Goal: Task Accomplishment & Management: Manage account settings

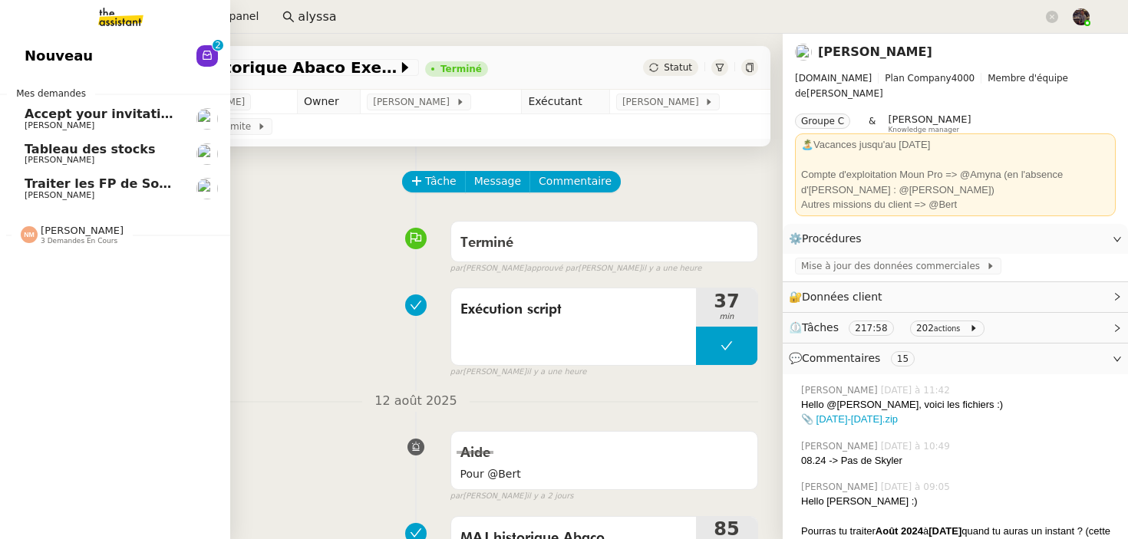
click at [43, 53] on link "Nouveau 0 1 2 3 4 5 6 7 8 9" at bounding box center [115, 55] width 230 height 35
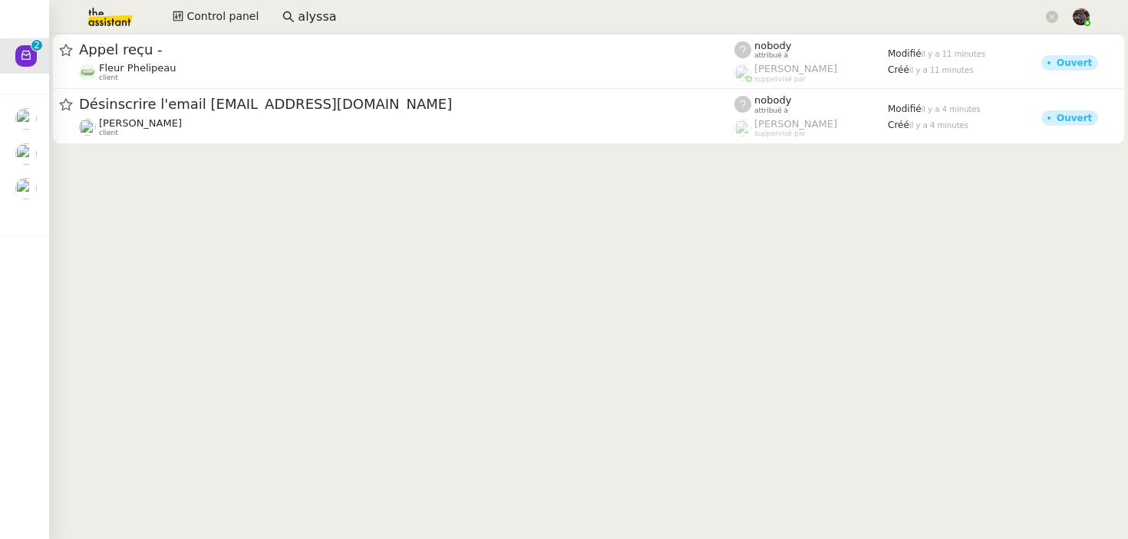
click at [445, 260] on cdk-virtual-scroll-viewport "Appel reçu - Fleur Phelipeau client nobody attribué à Romane Vachon suppervisé …" at bounding box center [588, 287] width 1079 height 506
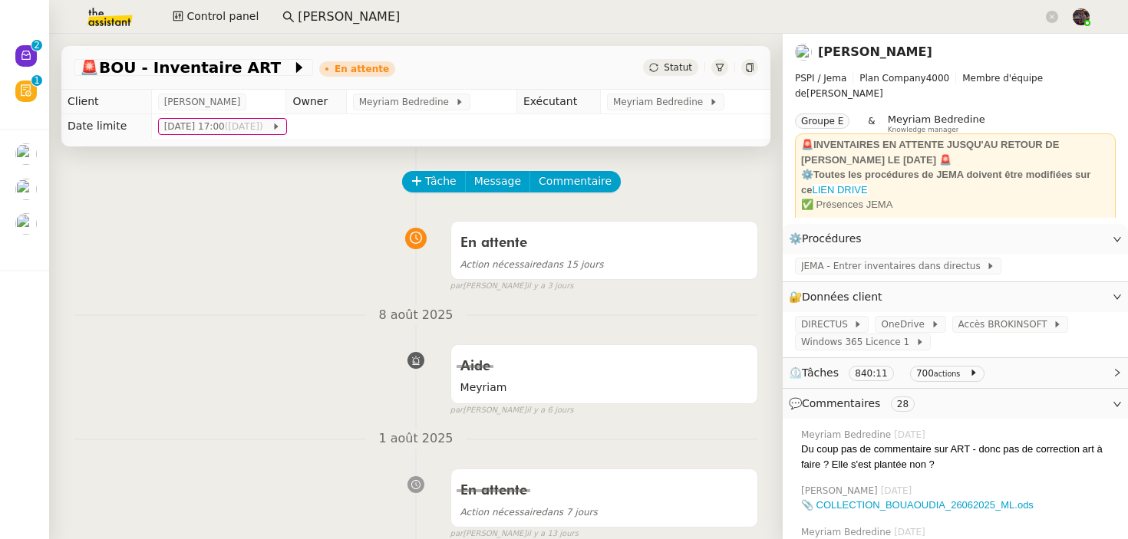
click at [138, 332] on div "8 août 2025 Aide Meyriam false par Tatyana O. il y a 6 jours 👌👌👌 message envoyé…" at bounding box center [416, 361] width 684 height 112
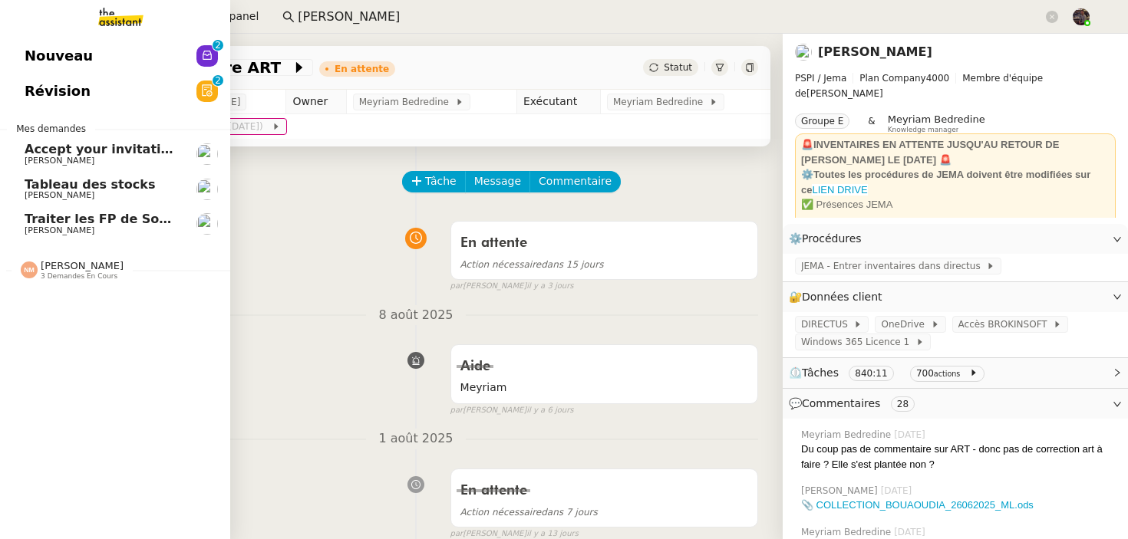
click at [20, 53] on link "Nouveau 0 1 2 3 4 5 6 7 8 9" at bounding box center [115, 55] width 230 height 35
click at [49, 160] on span "[PERSON_NAME]" at bounding box center [60, 161] width 70 height 10
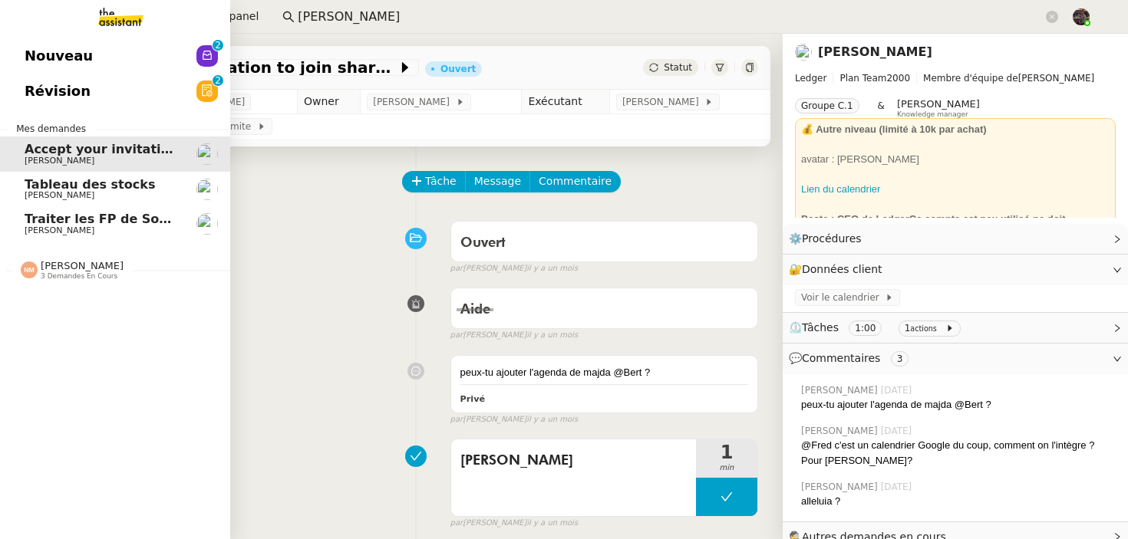
click at [31, 56] on span "Nouveau" at bounding box center [59, 55] width 68 height 23
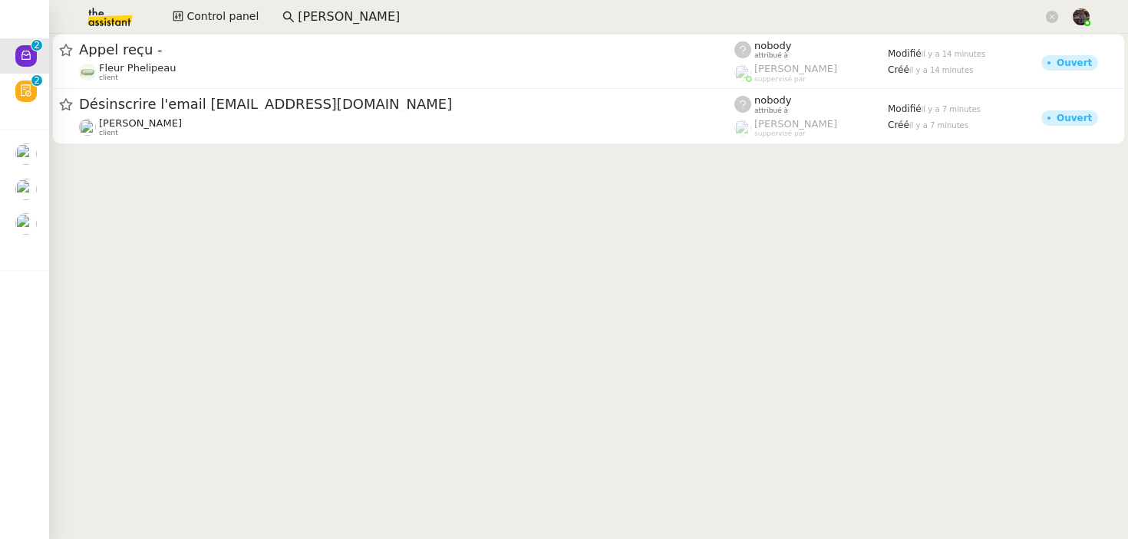
click at [400, 189] on cdk-virtual-scroll-viewport "Appel reçu - Fleur Phelipeau client nobody attribué à Romane Vachon suppervisé …" at bounding box center [588, 287] width 1079 height 506
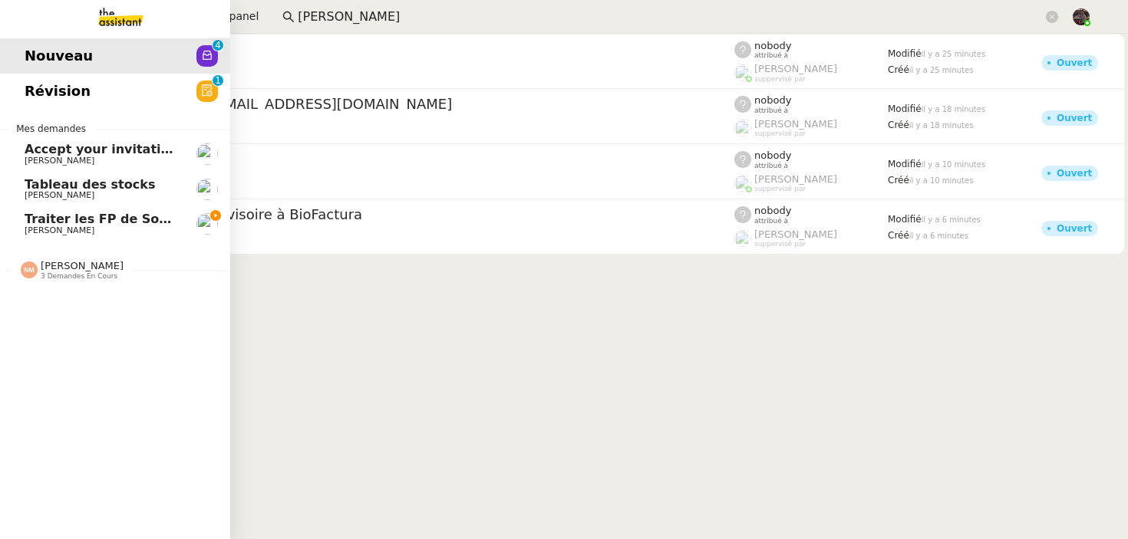
click at [77, 219] on span "Traiter les FP de Sodilandes" at bounding box center [121, 219] width 193 height 15
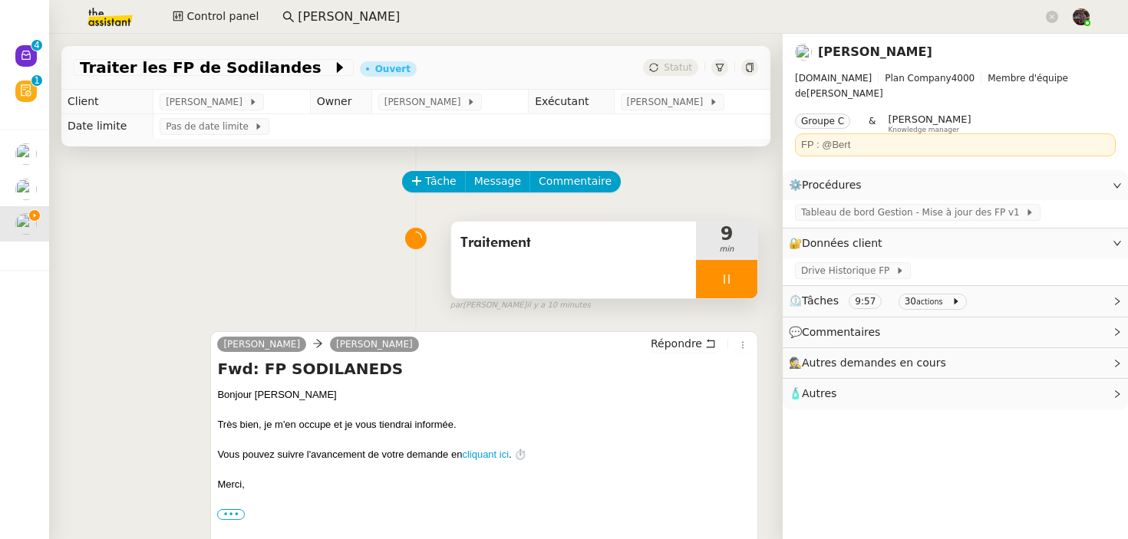
click at [731, 279] on icon at bounding box center [726, 279] width 12 height 12
click at [739, 278] on icon at bounding box center [742, 279] width 12 height 12
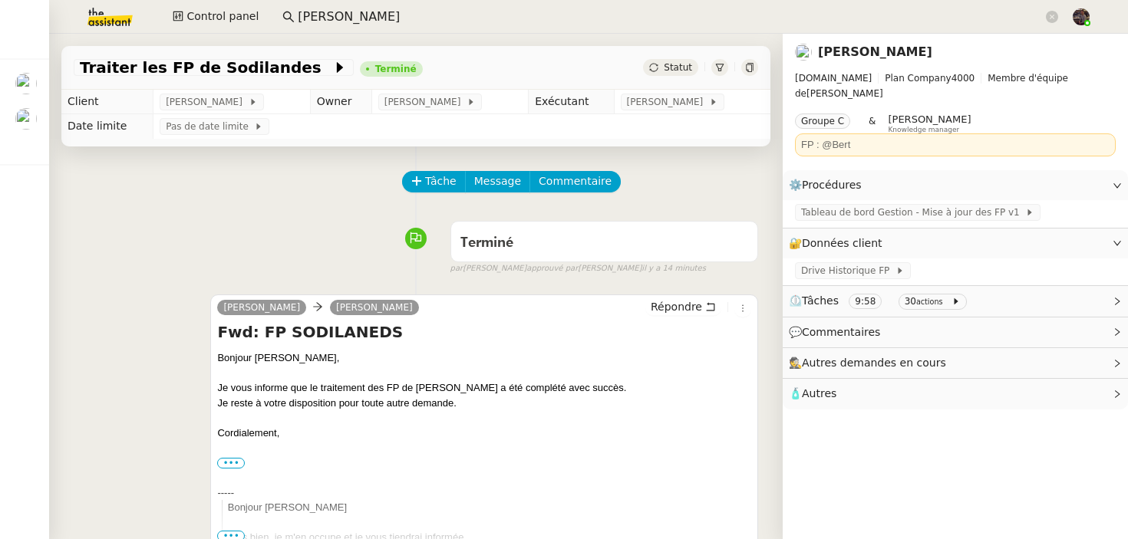
click at [94, 20] on img at bounding box center [97, 17] width 119 height 34
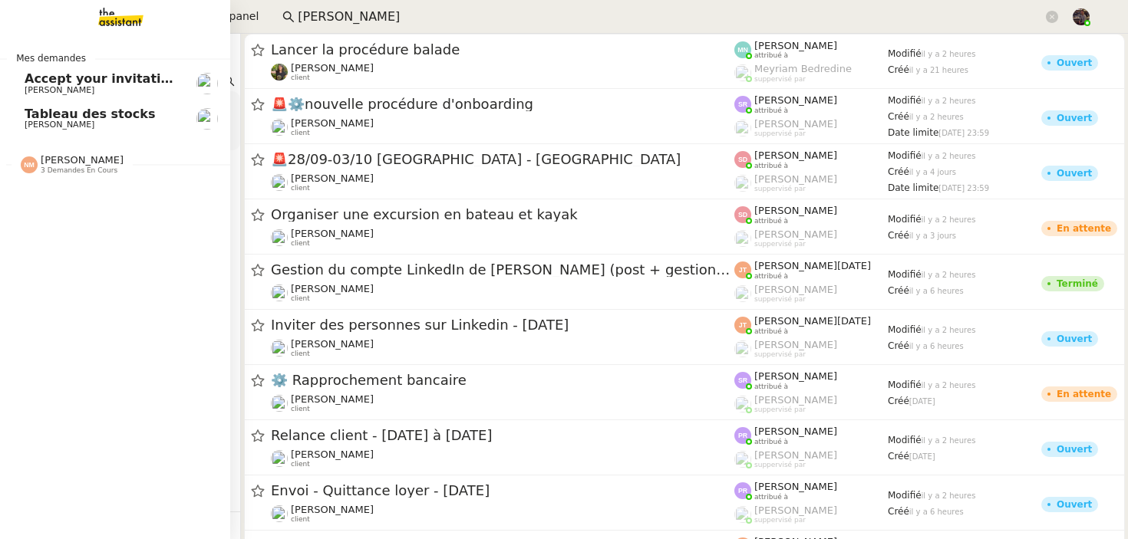
click at [69, 140] on div "Nicolas Morin 3 demandes en cours" at bounding box center [115, 158] width 230 height 44
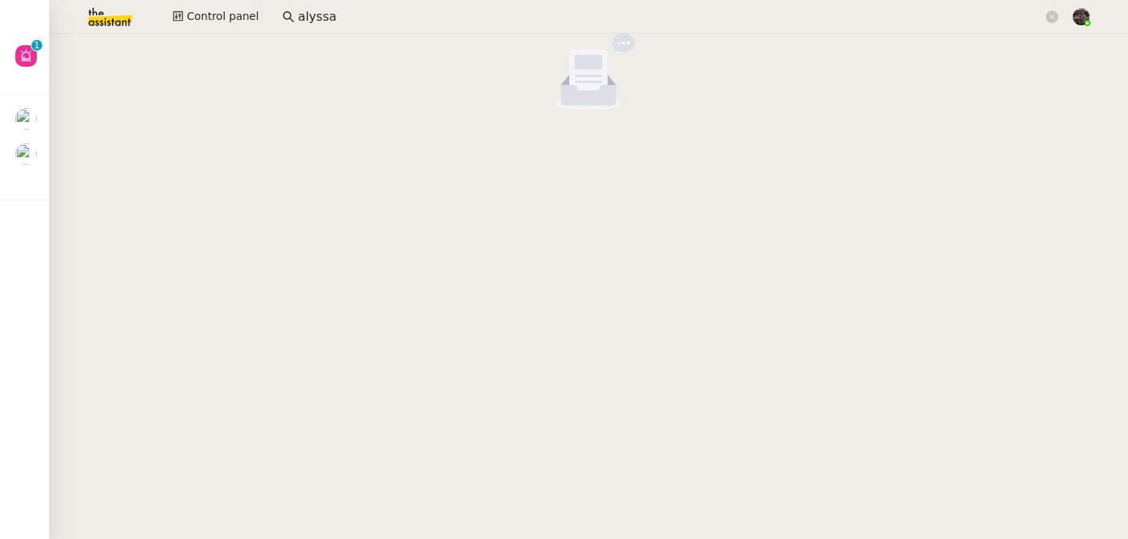
click at [120, 23] on img at bounding box center [97, 17] width 119 height 34
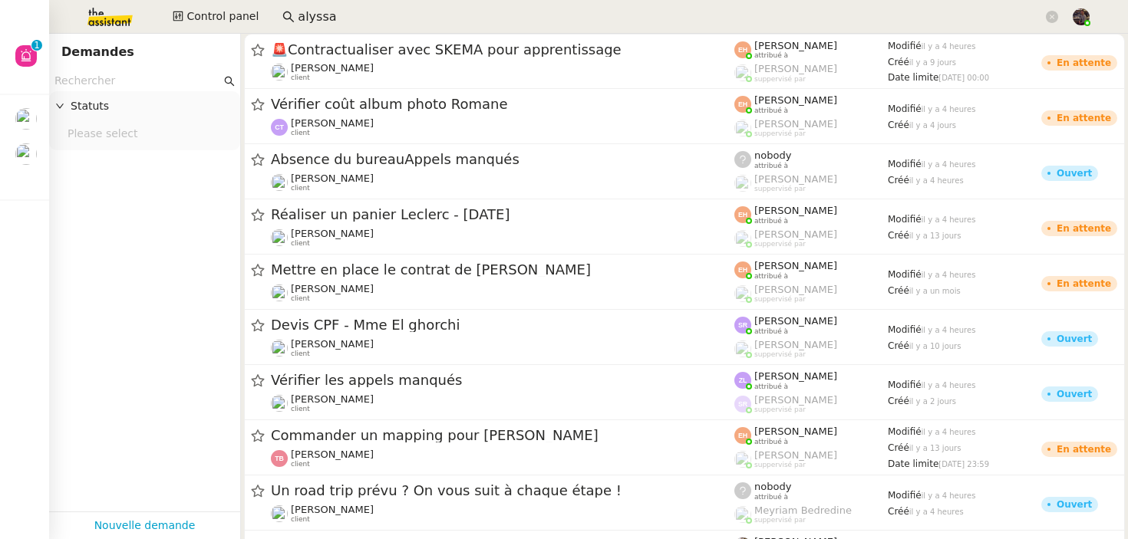
click at [1061, 10] on nz-input-group "alyssa" at bounding box center [670, 16] width 792 height 23
click at [1052, 16] on icon at bounding box center [1052, 17] width 12 height 12
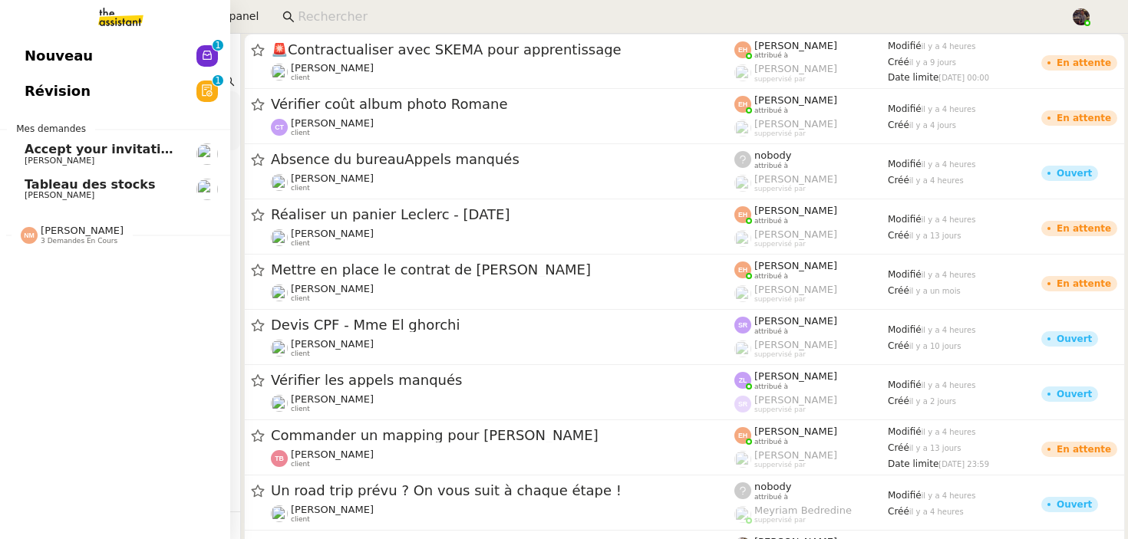
click at [37, 99] on span "Révision" at bounding box center [58, 91] width 66 height 23
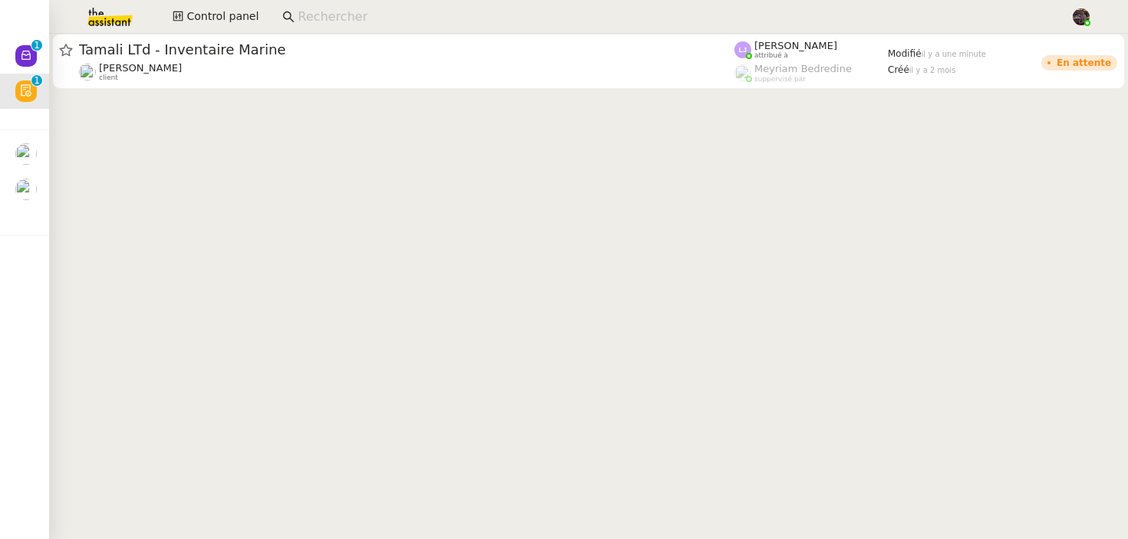
click at [354, 314] on cdk-virtual-scroll-viewport "Tamali LTd - Inventaire Marine [PERSON_NAME] client [PERSON_NAME] attribué à [P…" at bounding box center [588, 287] width 1079 height 506
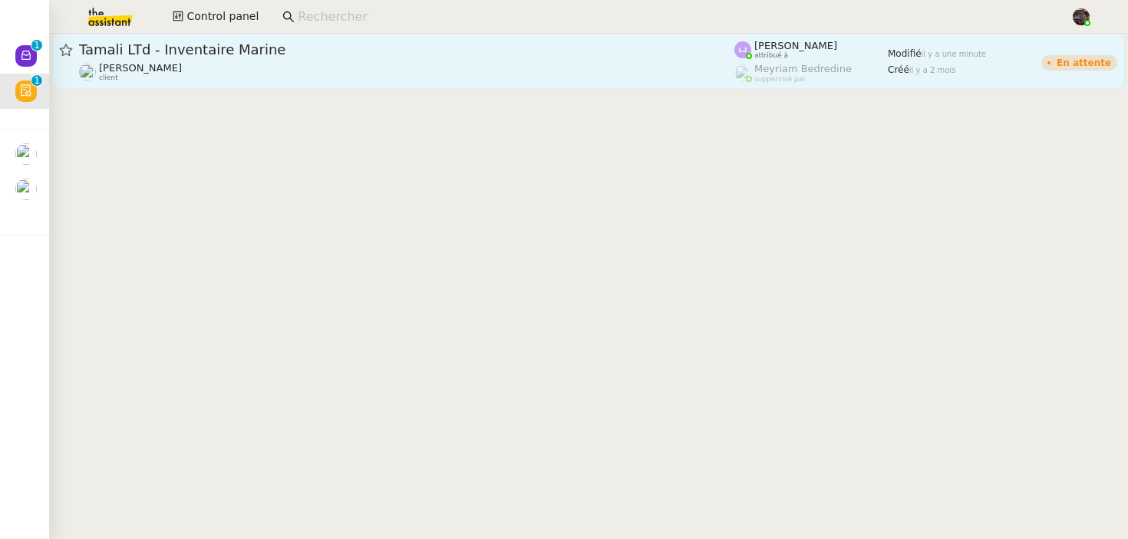
click at [344, 44] on span "Tamali LTd - Inventaire Marine" at bounding box center [406, 50] width 655 height 14
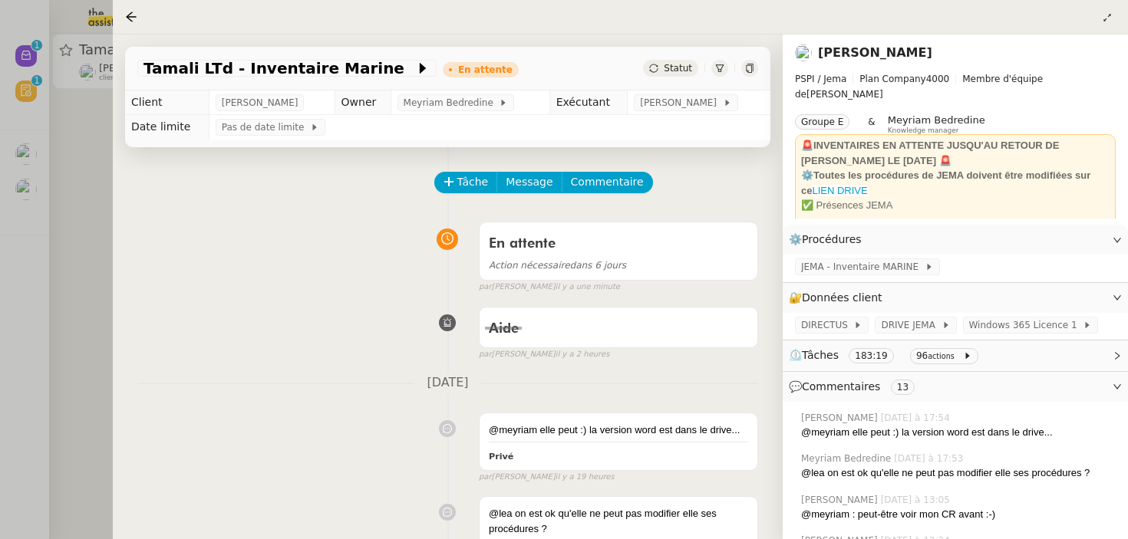
click at [28, 111] on div at bounding box center [564, 269] width 1128 height 539
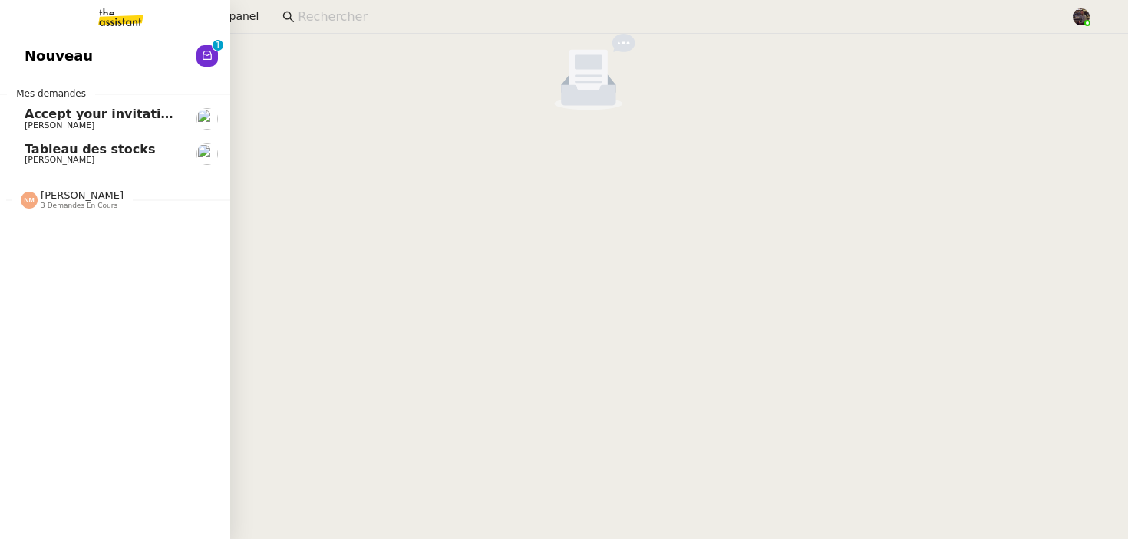
click at [84, 162] on span "[PERSON_NAME]" at bounding box center [60, 160] width 70 height 10
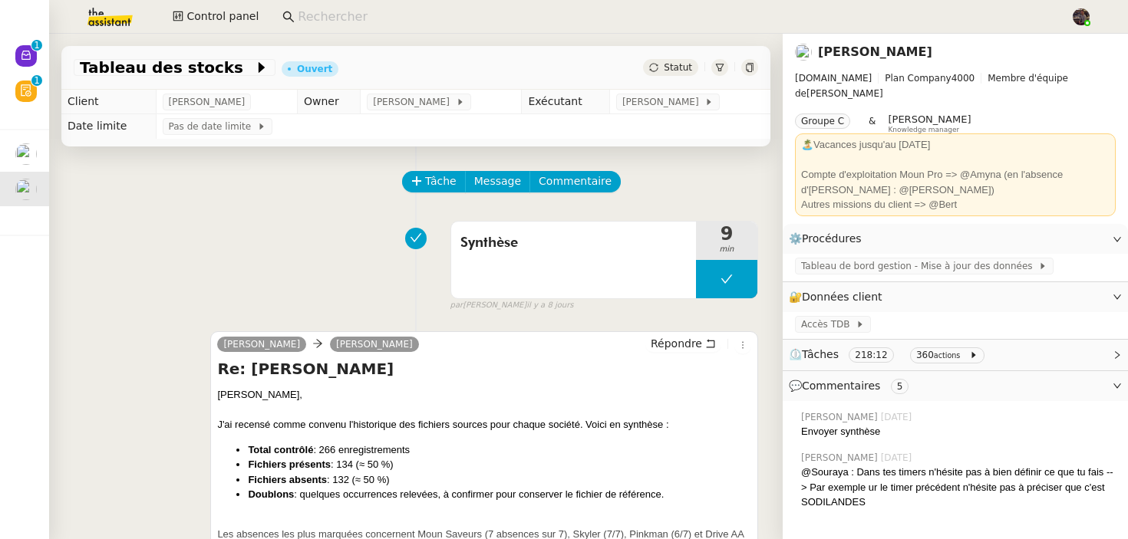
click at [282, 219] on div "Synthèse 9 min false par [PERSON_NAME] [DATE]" at bounding box center [416, 263] width 684 height 98
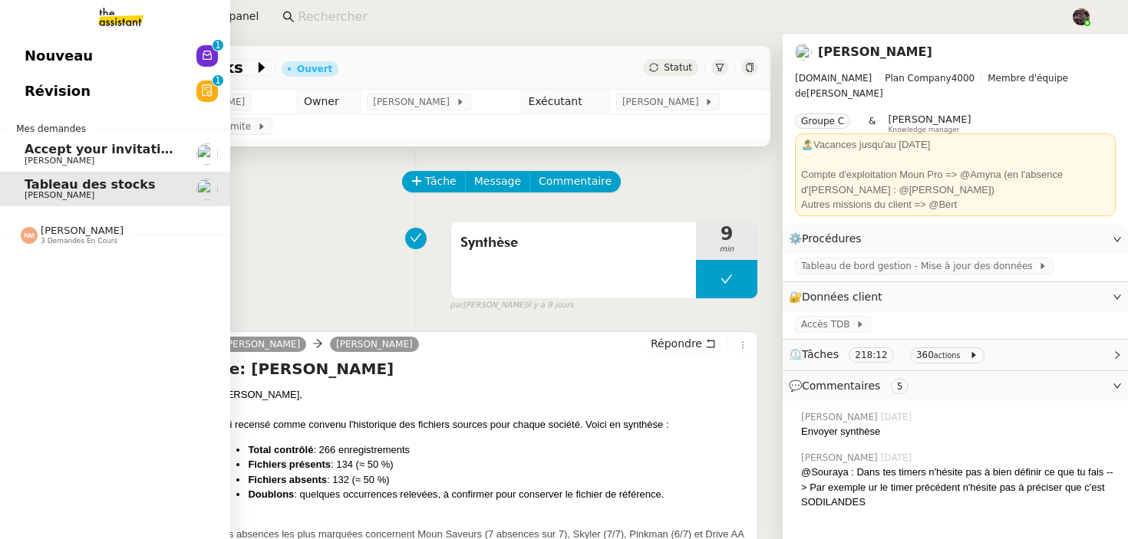
click at [8, 49] on link "Nouveau 0 1 2 3 4 5 6 7 8 9" at bounding box center [115, 55] width 230 height 35
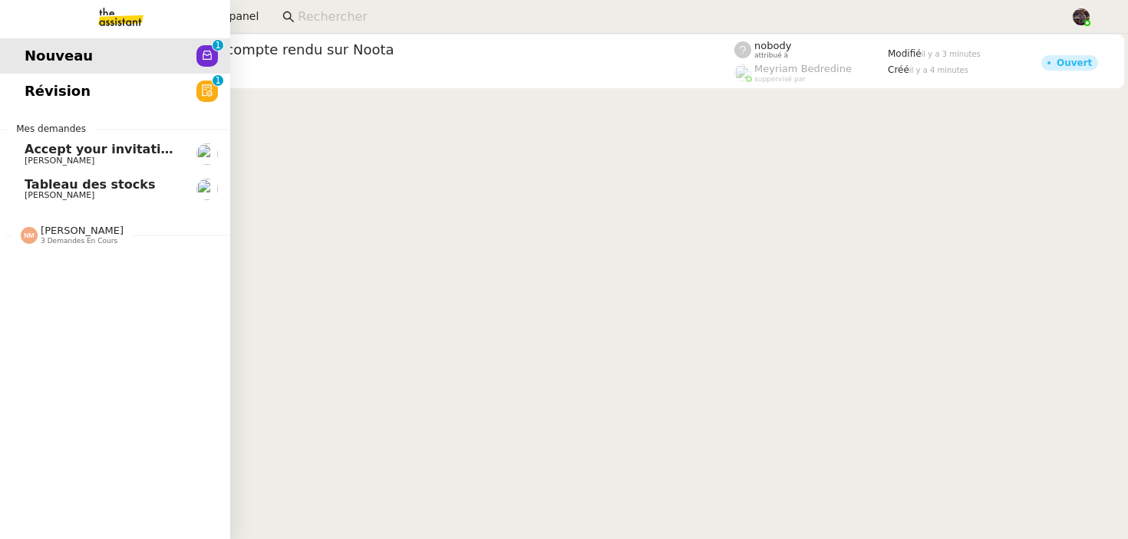
click at [85, 106] on link "Révision 0 1 2 3 4 5 6 7 8 9" at bounding box center [115, 91] width 230 height 35
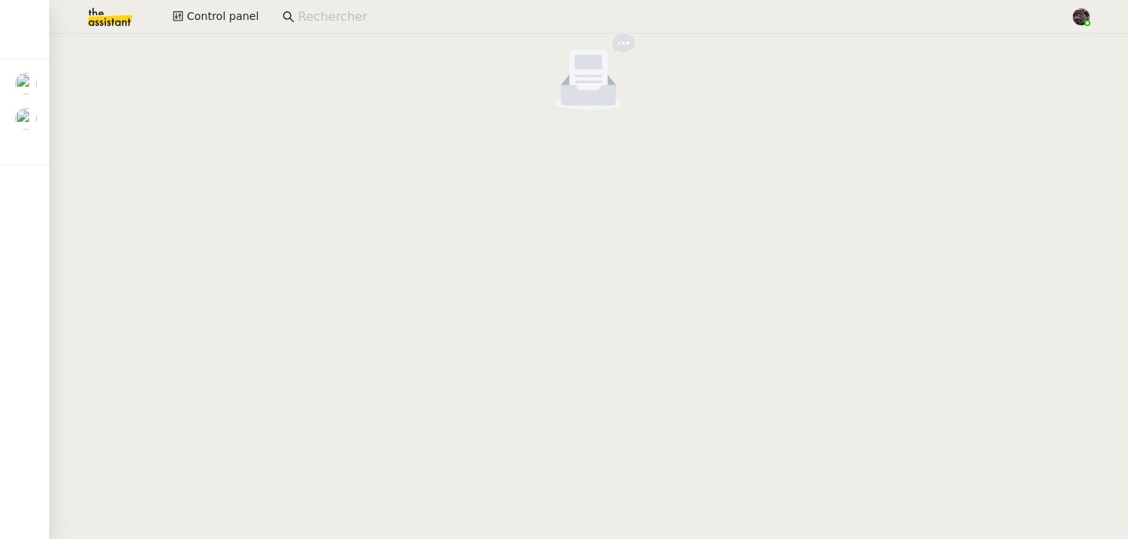
click at [143, 208] on cdk-virtual-scroll-viewport at bounding box center [588, 287] width 1079 height 506
